Goal: Task Accomplishment & Management: Manage account settings

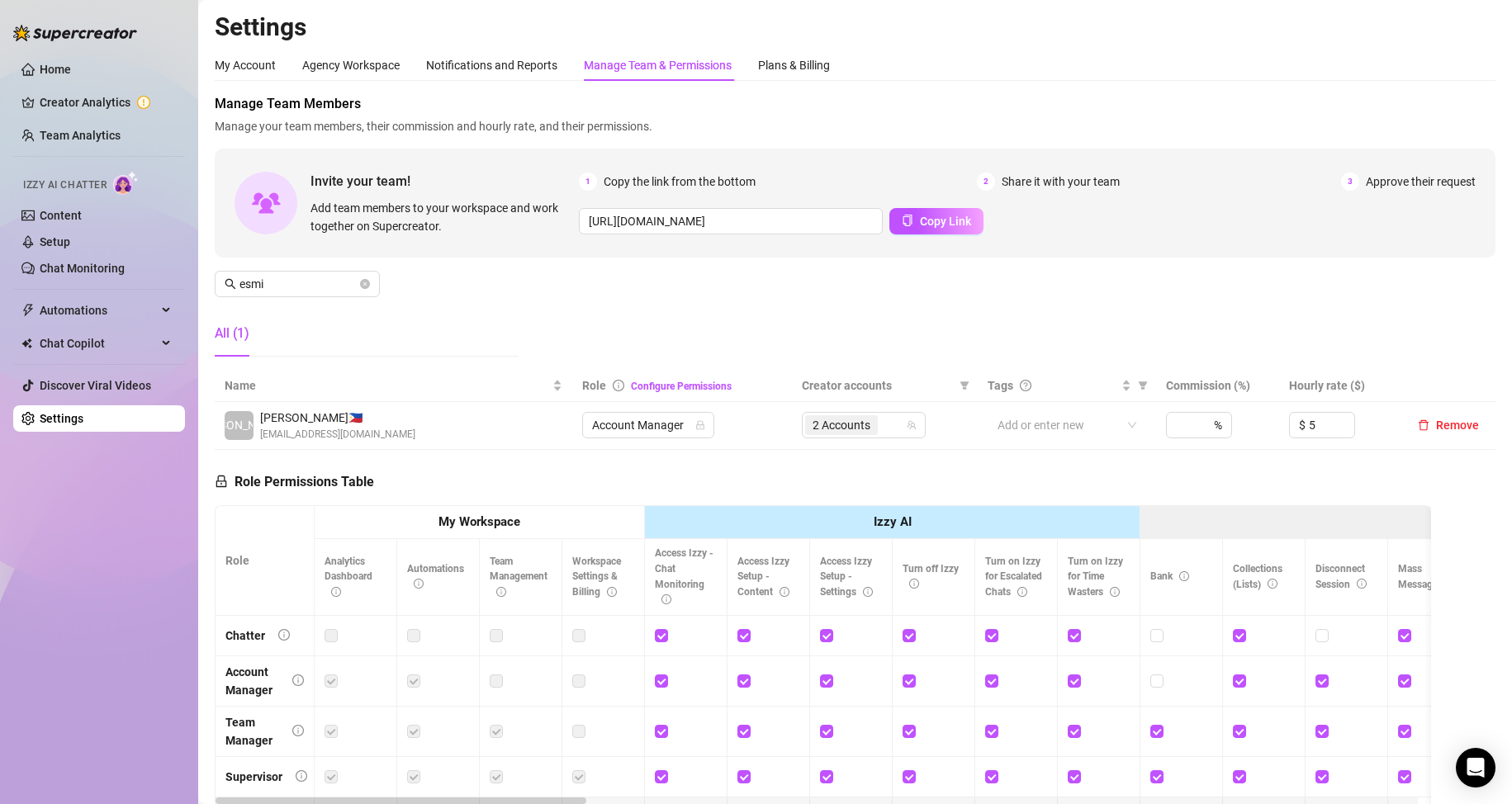
click at [283, 287] on input "esmi" at bounding box center [299, 284] width 117 height 18
click at [865, 413] on div "3 Accounts" at bounding box center [843, 425] width 76 height 23
type input "[PERSON_NAME]"
type input "rac"
click at [320, 286] on input "[PERSON_NAME]" at bounding box center [299, 284] width 117 height 18
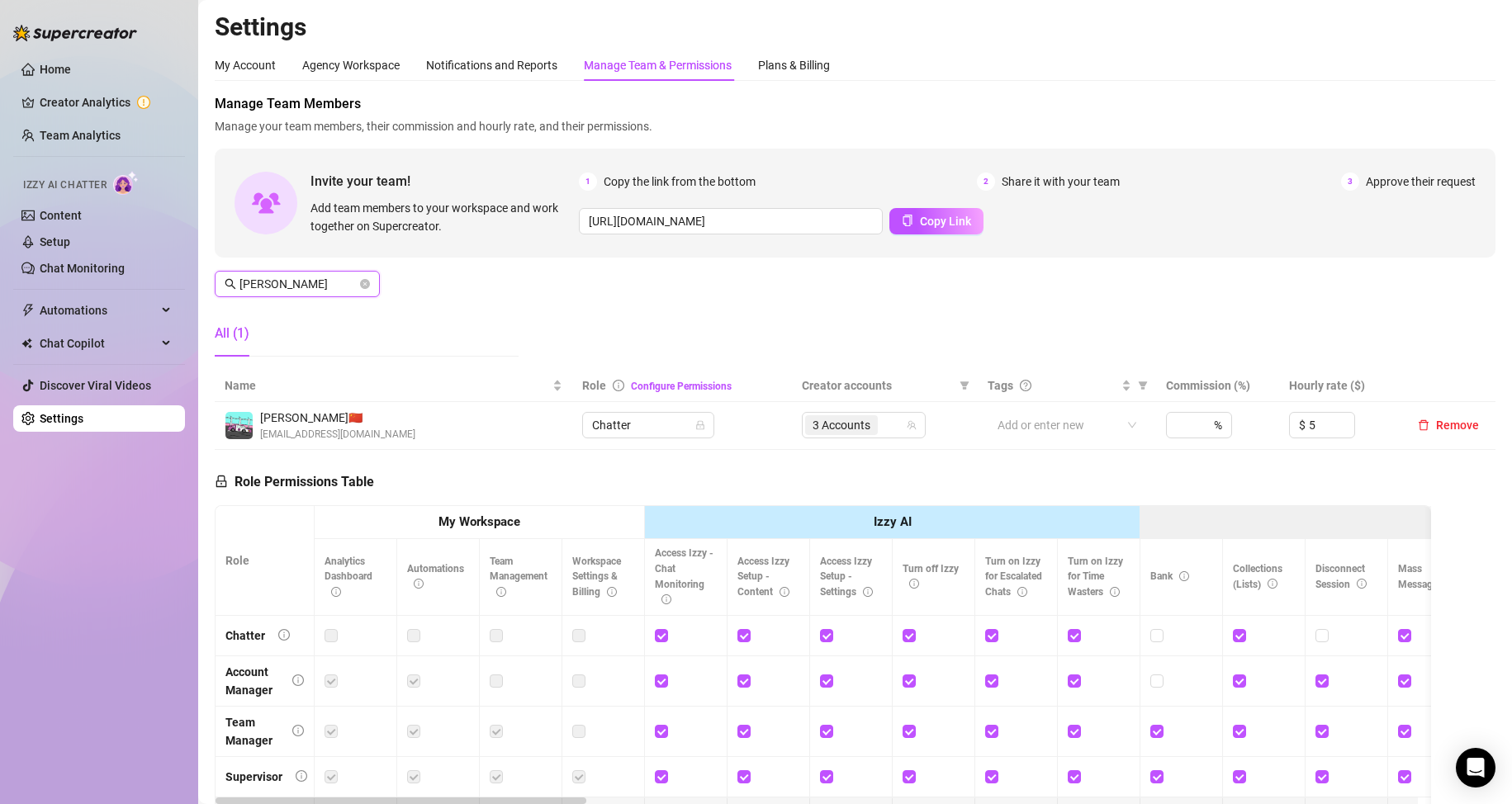
click at [320, 285] on input "[PERSON_NAME]" at bounding box center [299, 284] width 117 height 18
click at [850, 430] on span "5 Accounts" at bounding box center [841, 425] width 58 height 18
type input "moi"
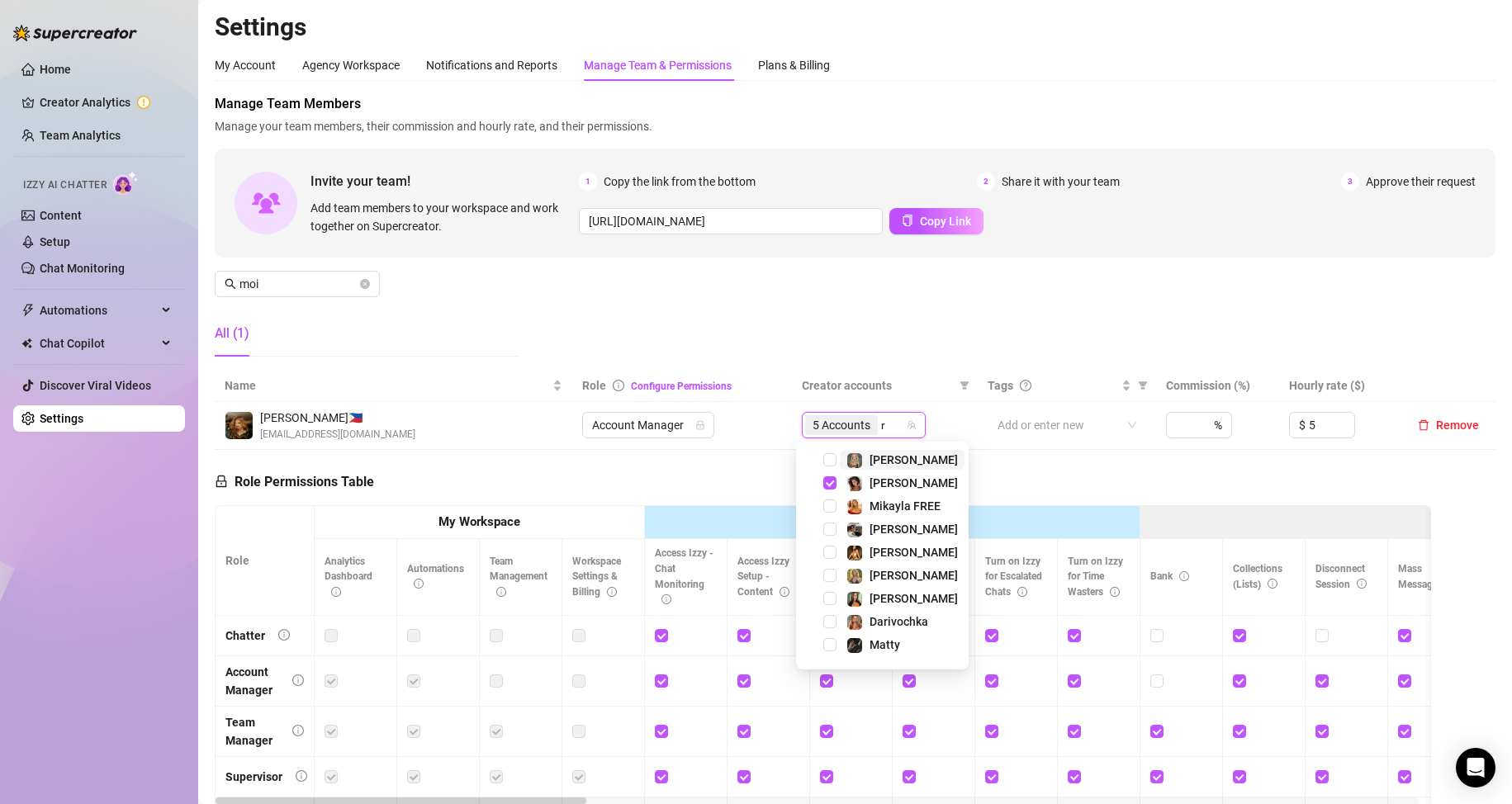
type input "ra"
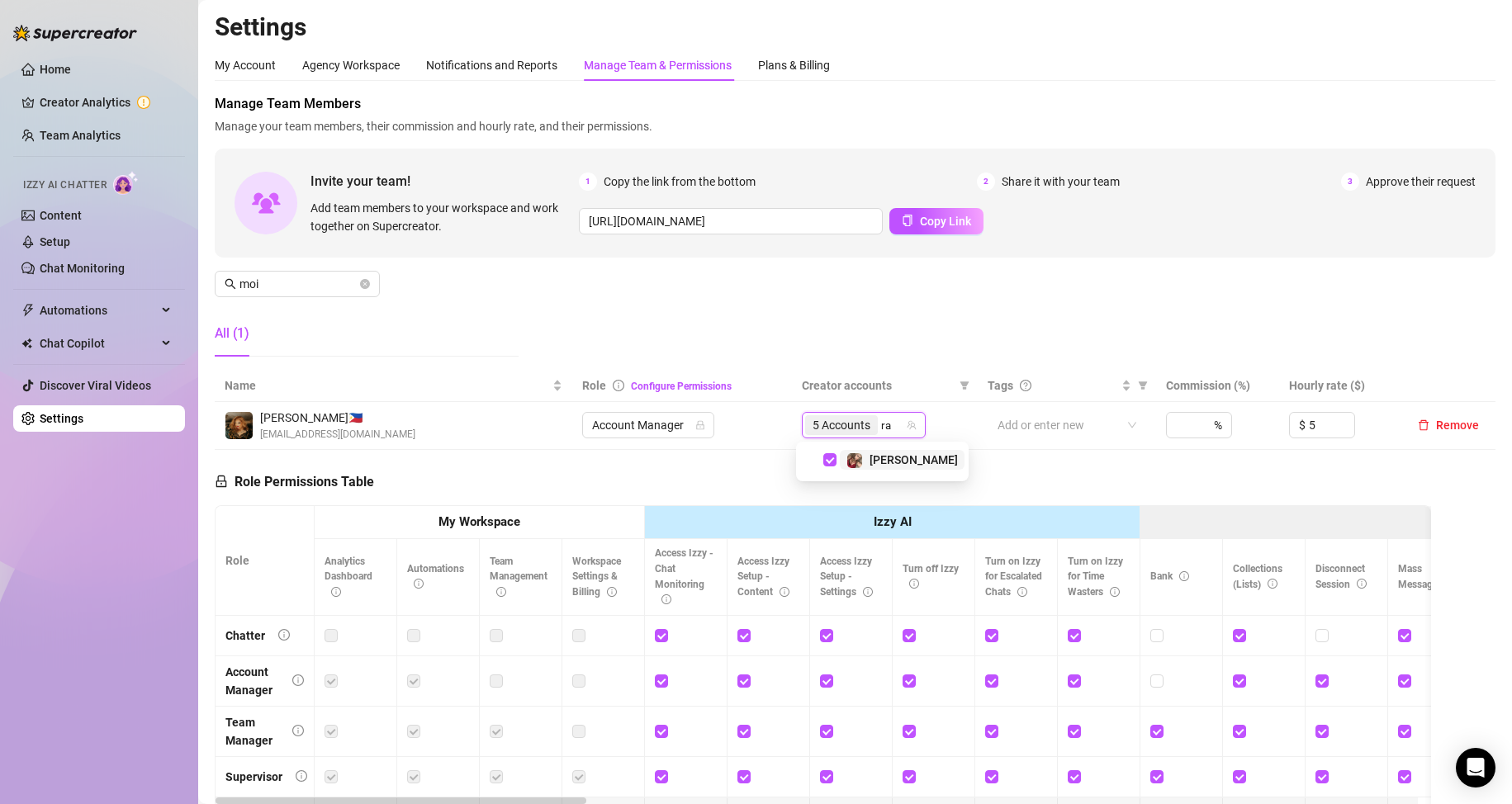
click at [725, 355] on div "Manage Team Members Manage your team members, their commission and hourly rate,…" at bounding box center [855, 231] width 1281 height 276
click at [299, 285] on input "moi" at bounding box center [299, 284] width 117 height 18
click at [861, 423] on div "All Accounts" at bounding box center [864, 425] width 124 height 27
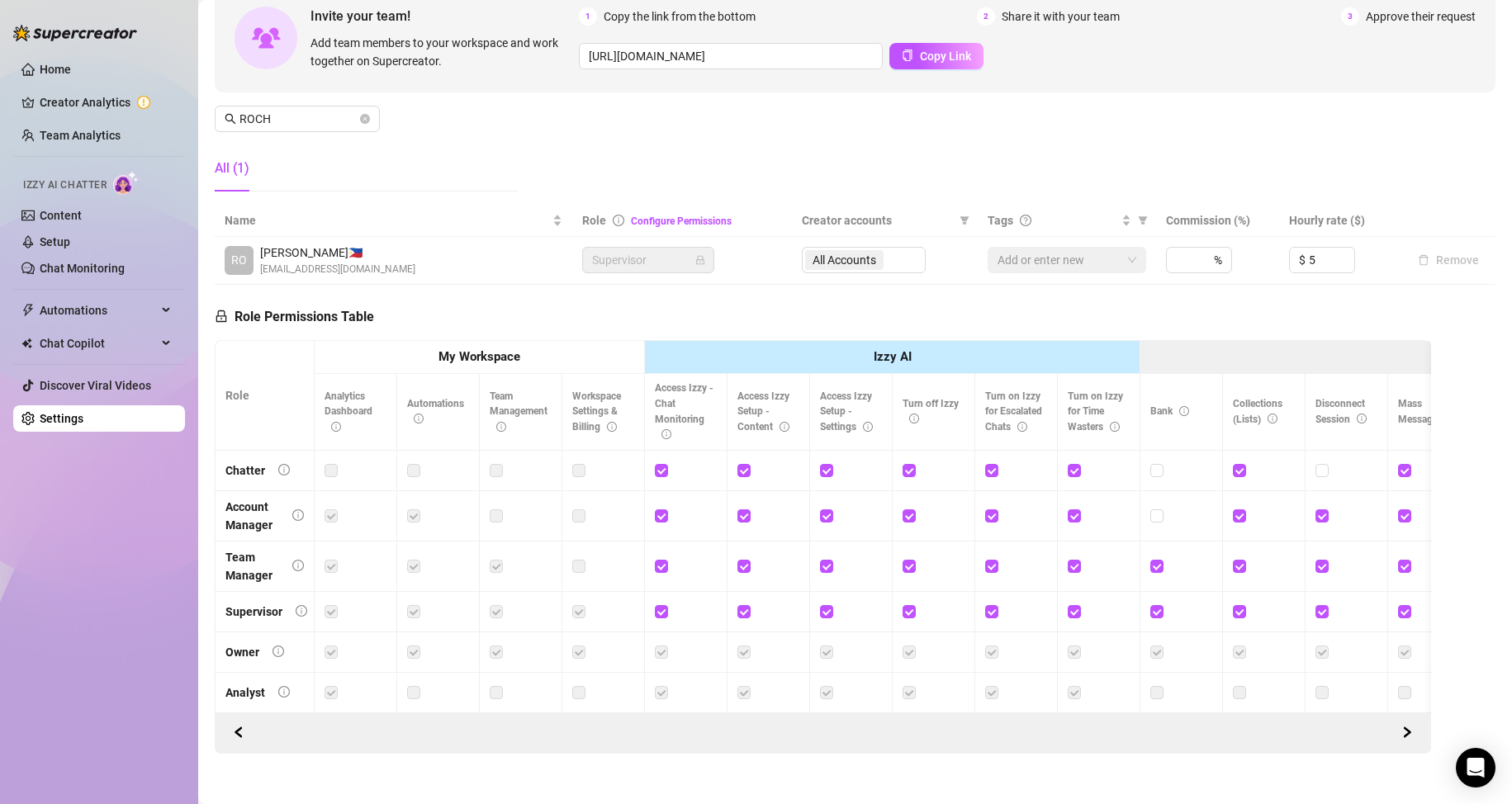
scroll to position [198, 0]
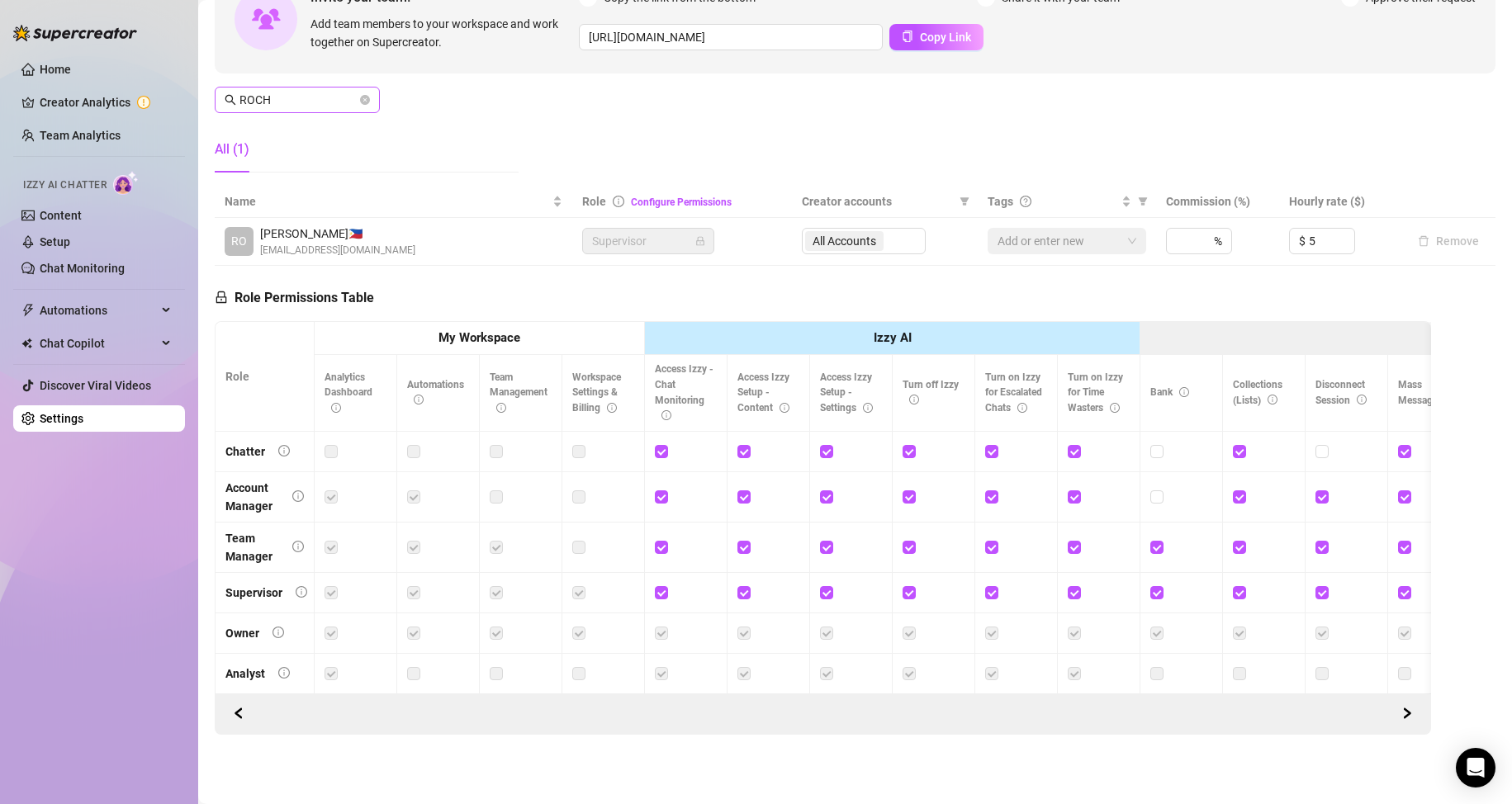
click at [288, 93] on span "ROCH" at bounding box center [297, 100] width 165 height 27
click at [288, 93] on input "ROCH" at bounding box center [299, 100] width 117 height 18
click at [855, 233] on span "1 Accounts" at bounding box center [841, 241] width 58 height 18
type input "zeph"
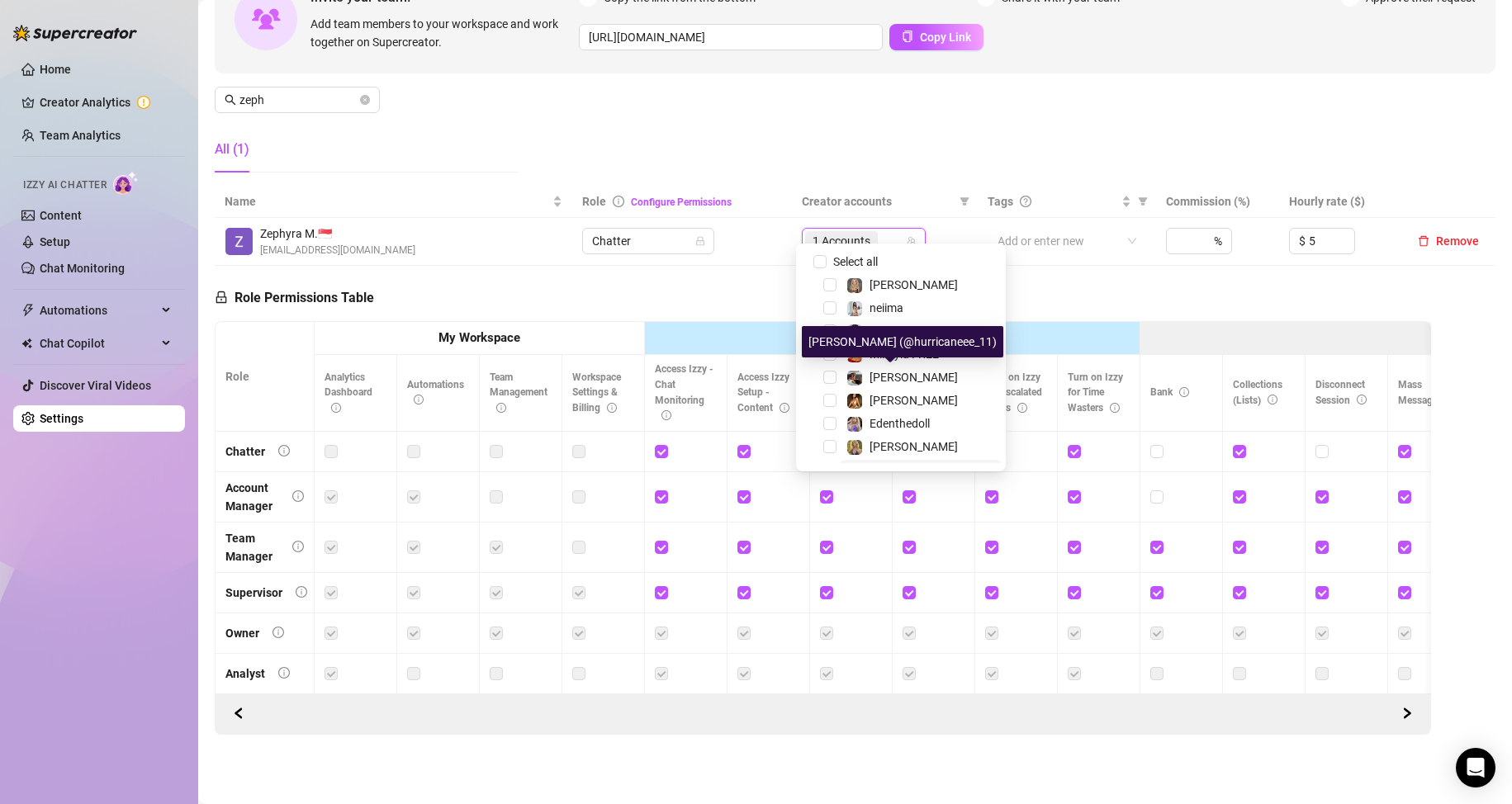
type input "m"
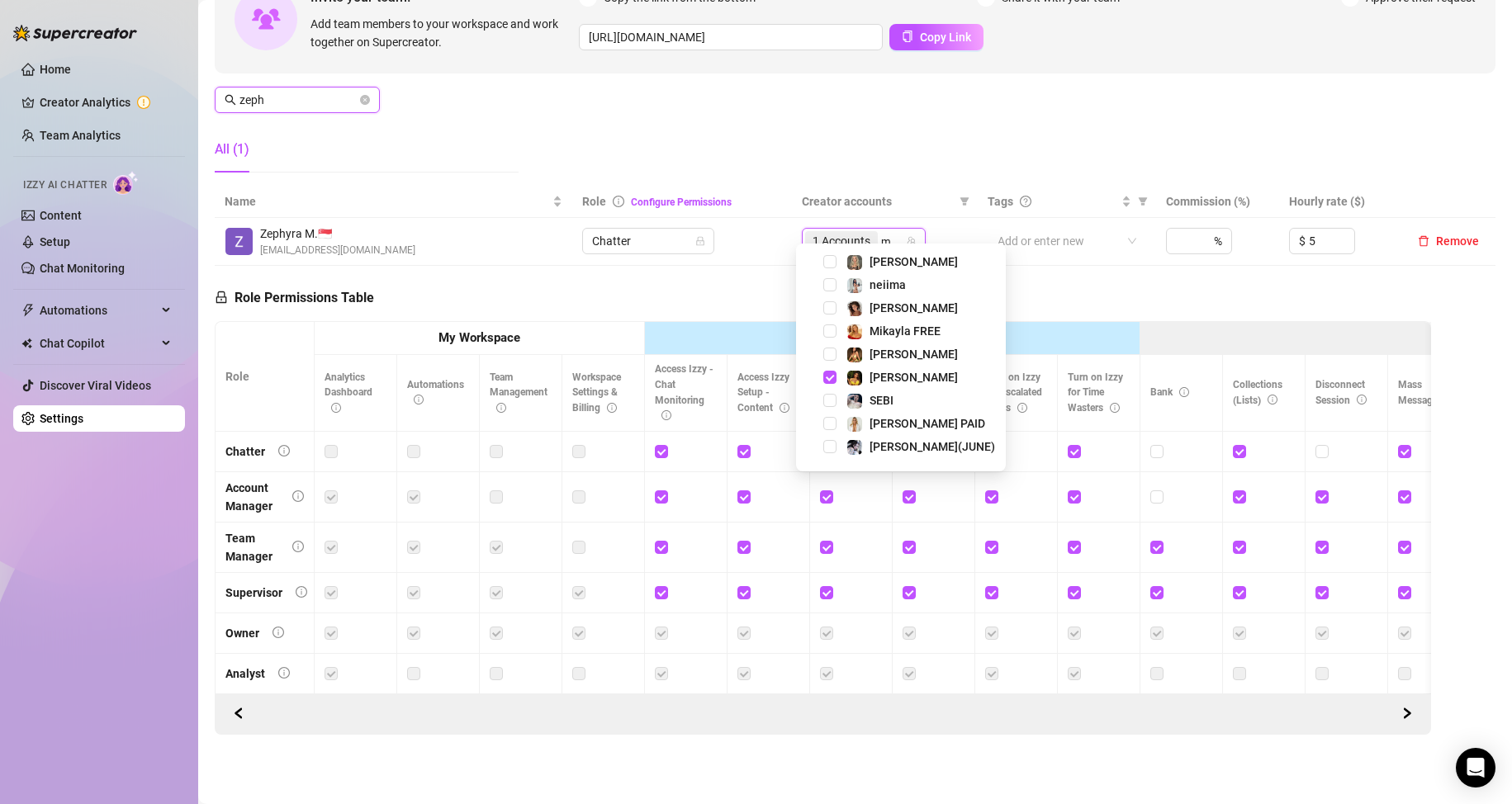
click at [306, 91] on input "zeph" at bounding box center [299, 100] width 117 height 18
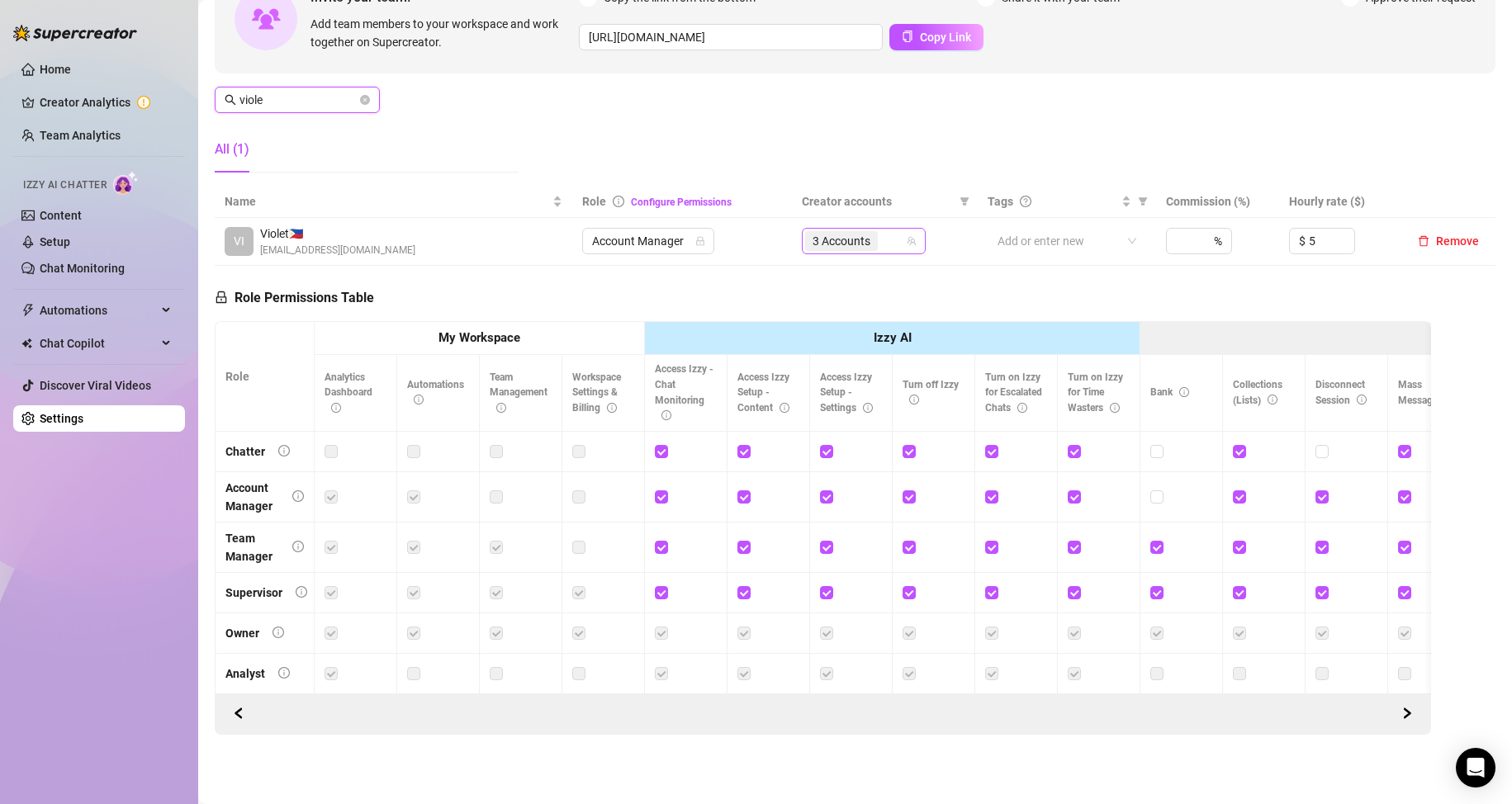
click at [852, 232] on span "3 Accounts" at bounding box center [841, 241] width 58 height 18
type input "viole"
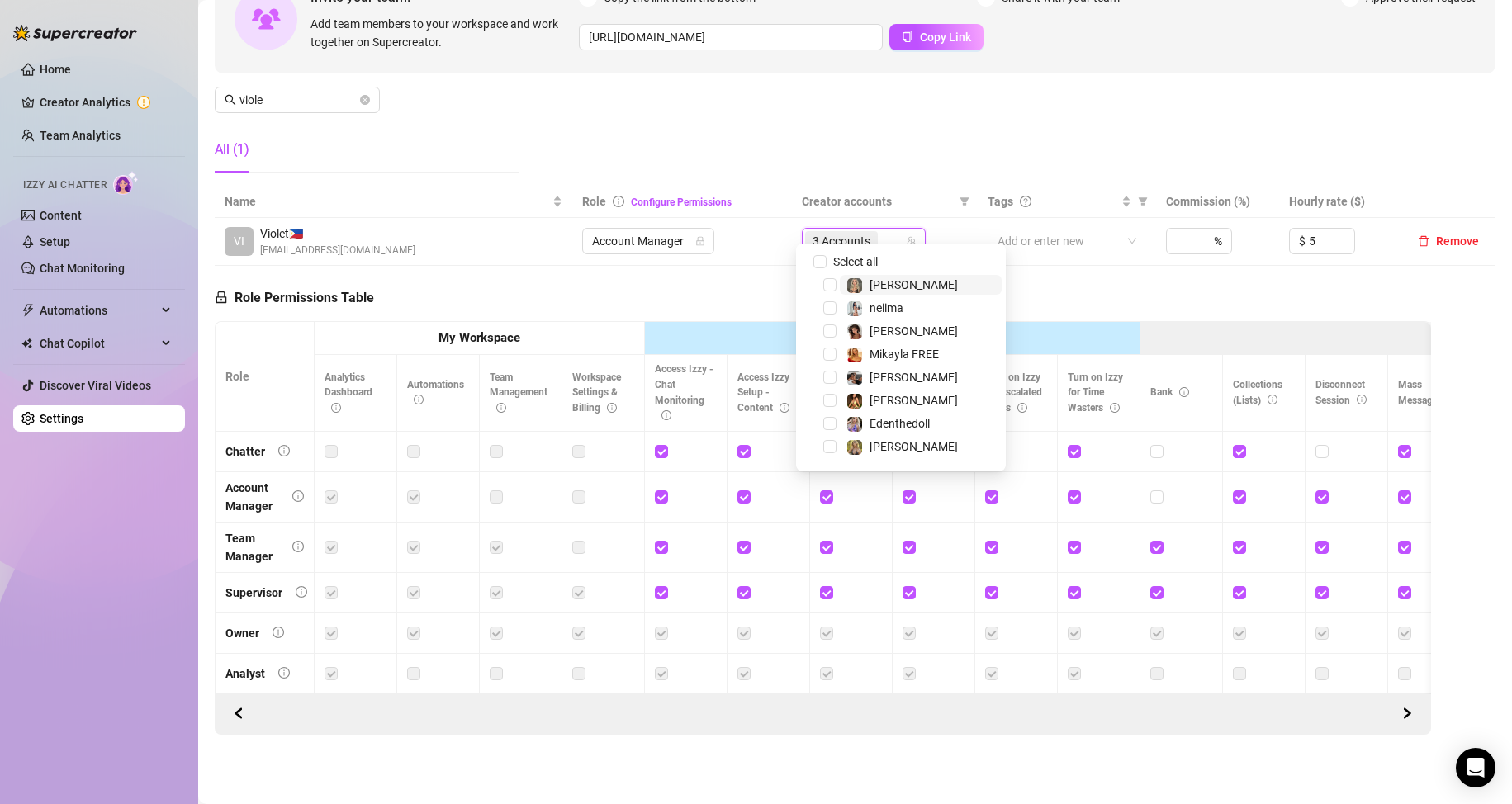
type input "m"
click at [608, 117] on div "Manage Team Members Manage your team members, their commission and hourly rate,…" at bounding box center [855, 48] width 1281 height 276
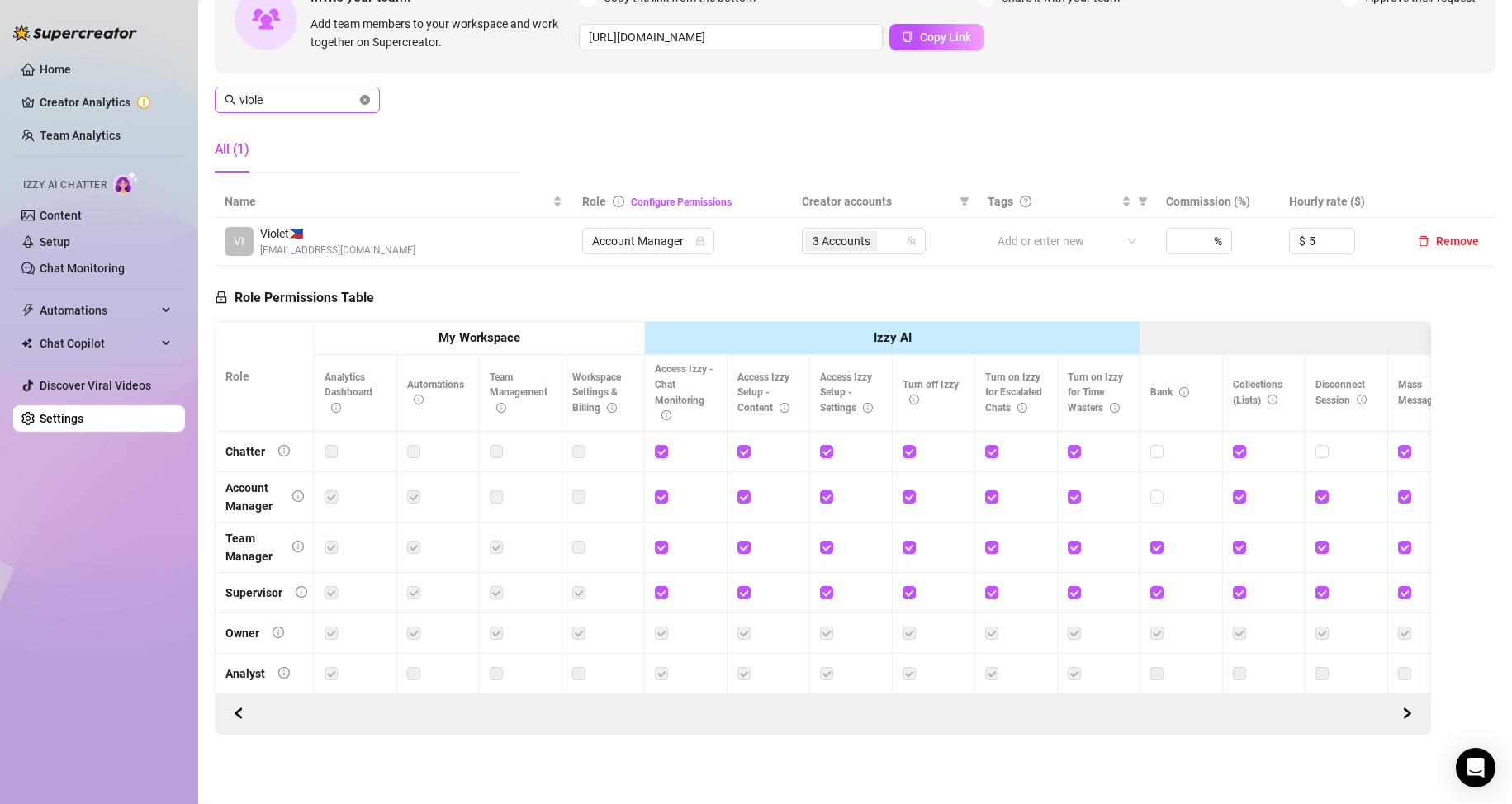
click at [366, 95] on icon "close-circle" at bounding box center [365, 100] width 10 height 10
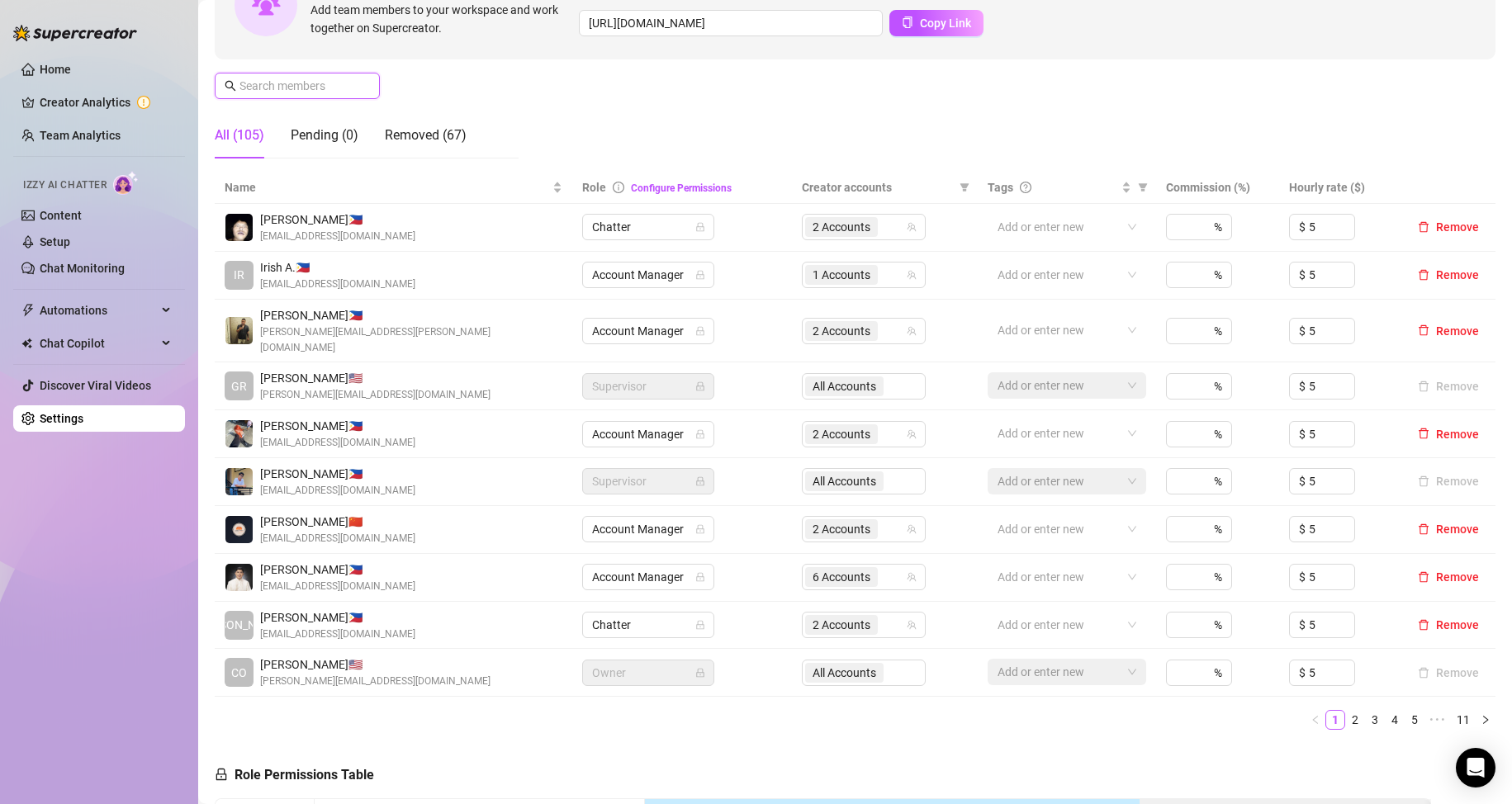
click at [286, 91] on input "text" at bounding box center [299, 86] width 117 height 18
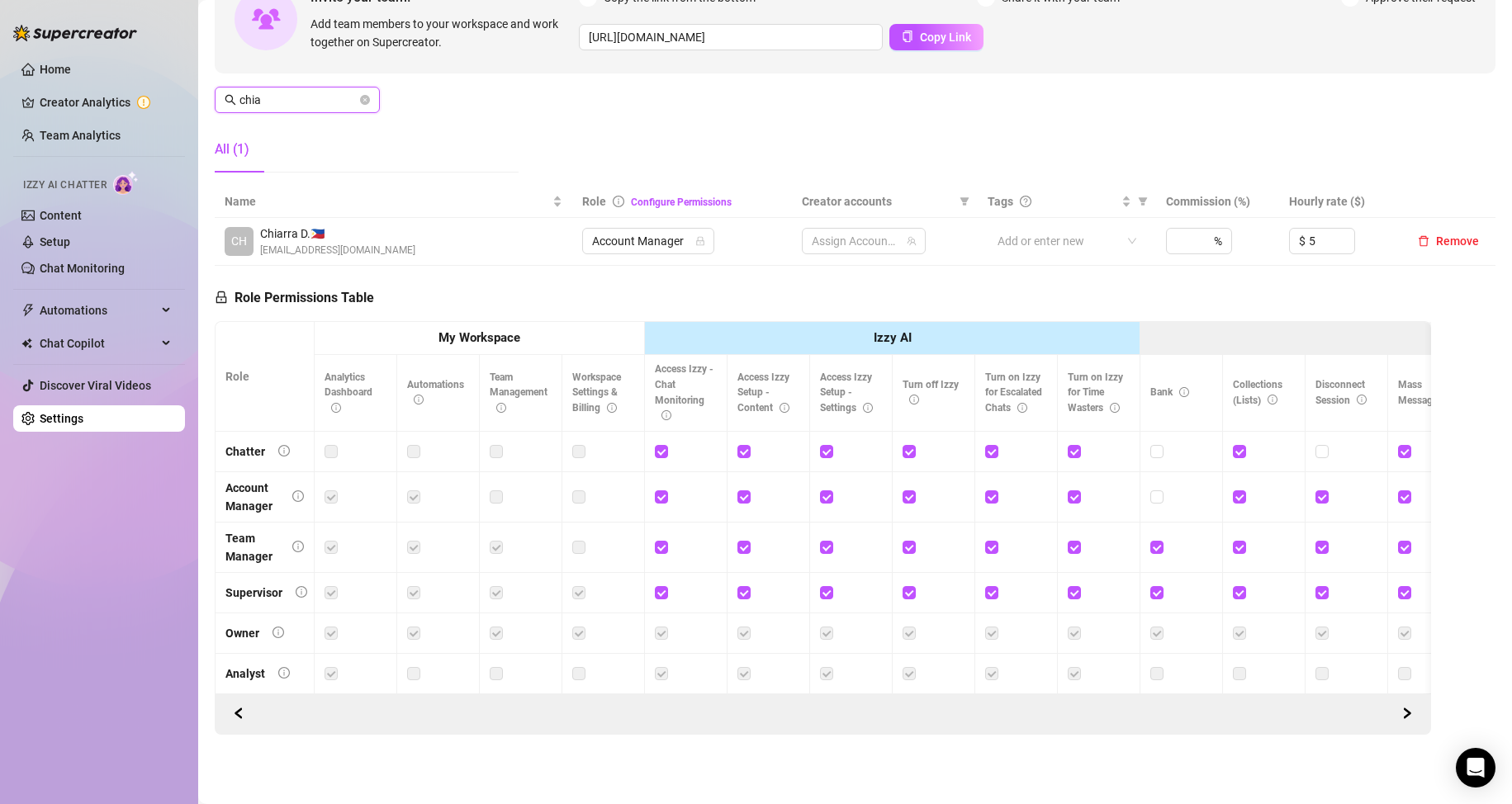
click at [286, 91] on input "chia" at bounding box center [299, 100] width 117 height 18
click at [845, 234] on span "4 Accounts" at bounding box center [841, 241] width 58 height 18
type input "chia"
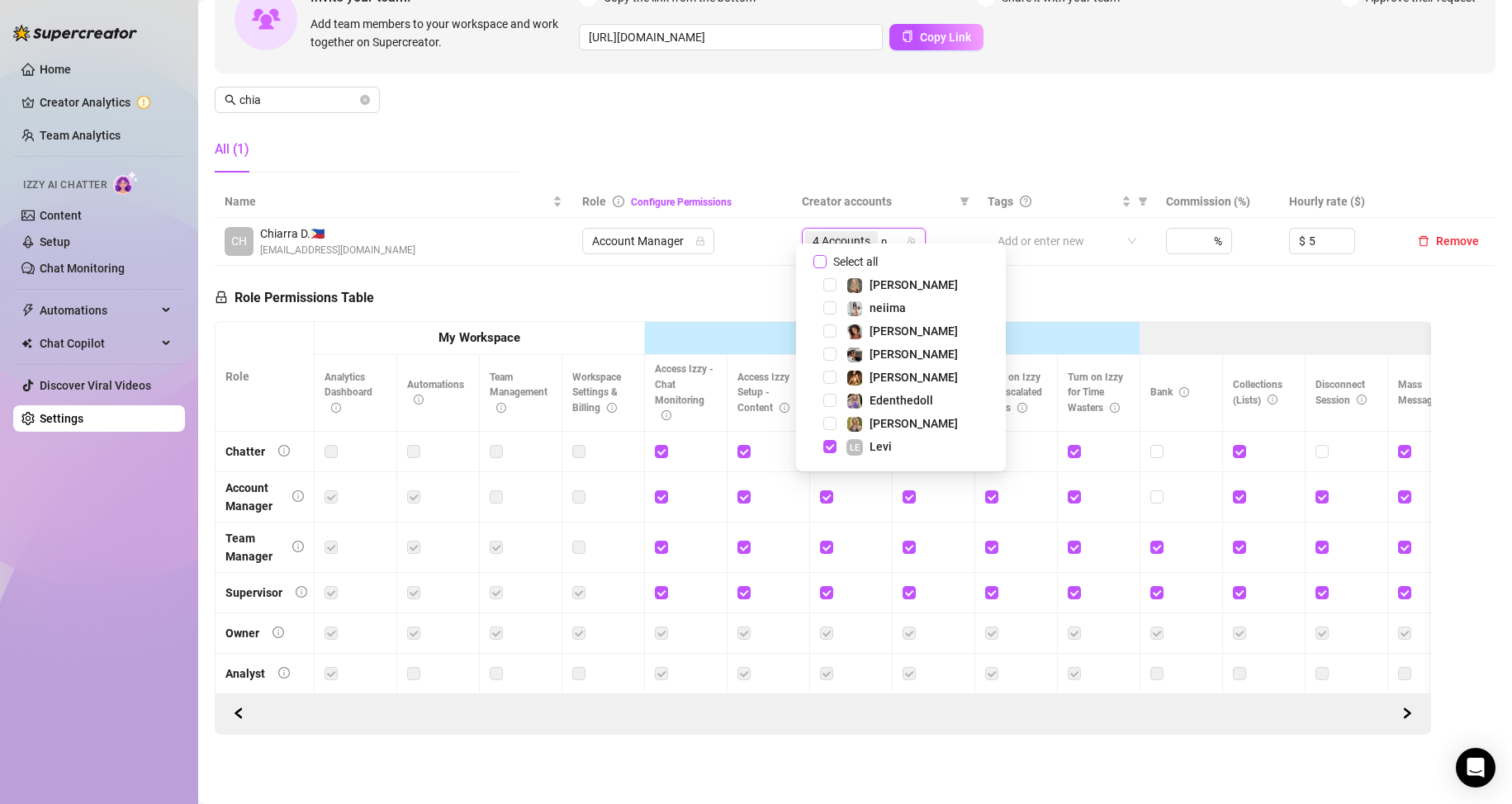
type input "na"
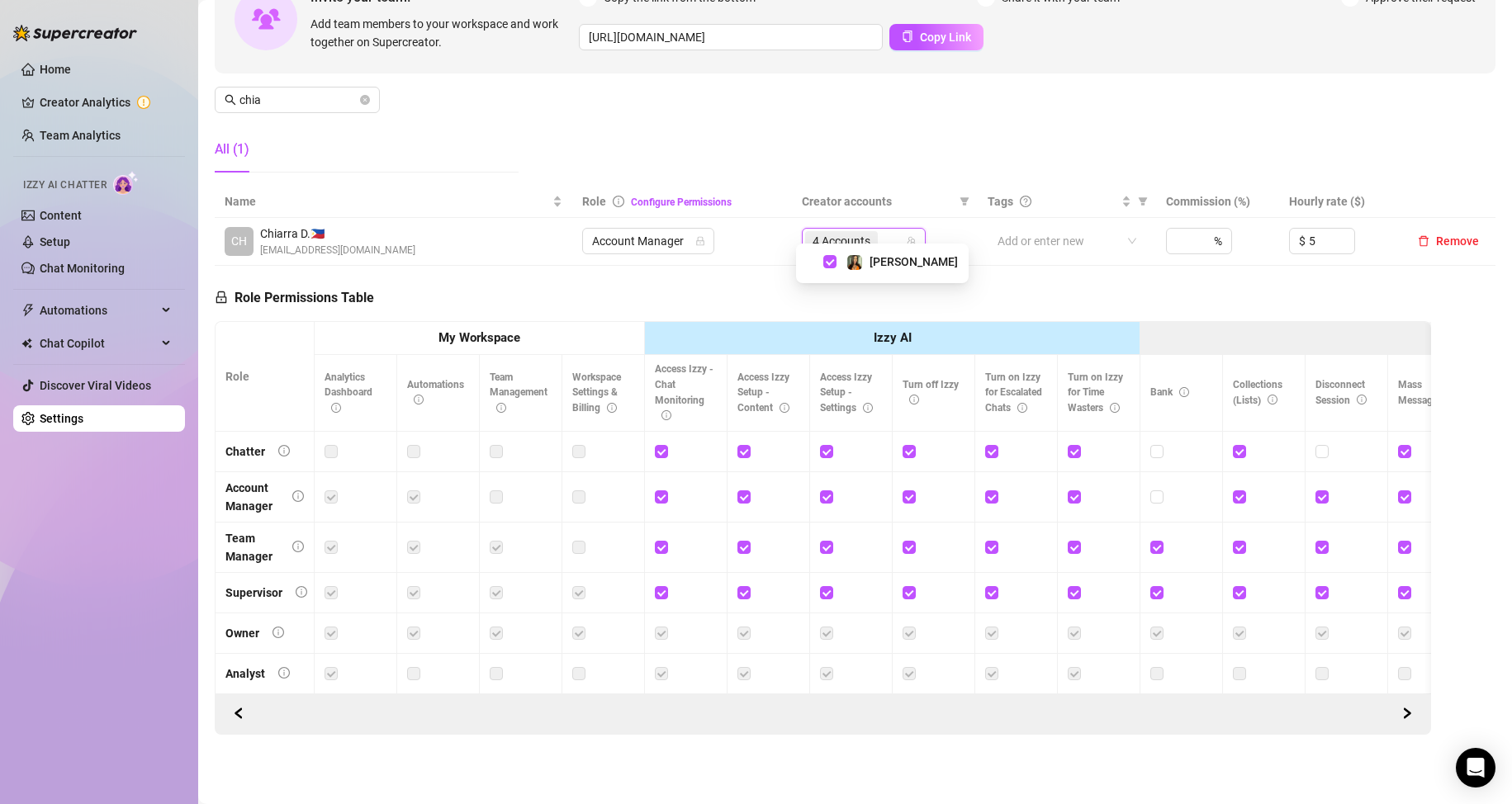
drag, startPoint x: 644, startPoint y: 128, endPoint x: 529, endPoint y: 125, distance: 115.0
click at [642, 128] on div "Manage Team Members Manage your team members, their commission and hourly rate,…" at bounding box center [855, 48] width 1281 height 276
click at [314, 91] on input "chia" at bounding box center [299, 100] width 117 height 18
